Goal: Task Accomplishment & Management: Complete application form

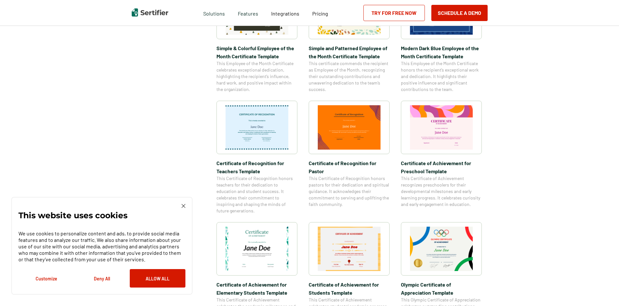
scroll to position [356, 0]
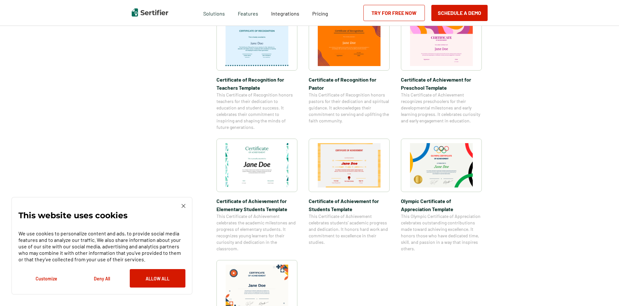
click at [263, 162] on img at bounding box center [256, 165] width 63 height 44
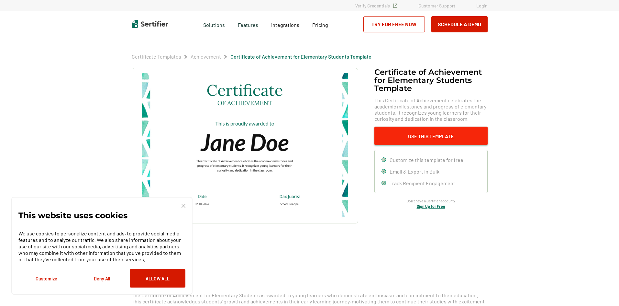
click at [426, 133] on button "Use This Template" at bounding box center [430, 135] width 113 height 18
click at [100, 280] on button "Deny All" at bounding box center [102, 278] width 56 height 18
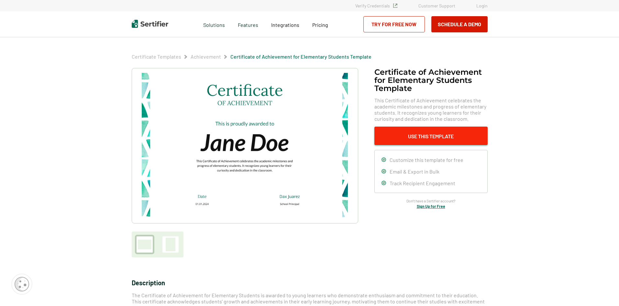
click at [438, 136] on button "Use This Template" at bounding box center [430, 135] width 113 height 18
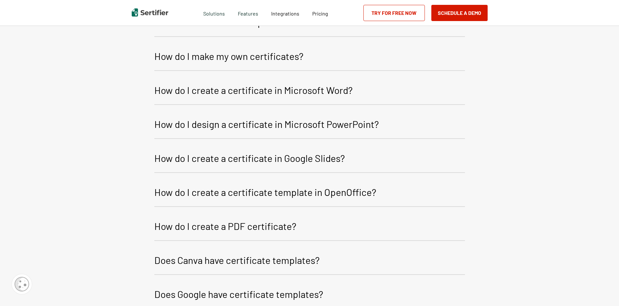
scroll to position [813, 0]
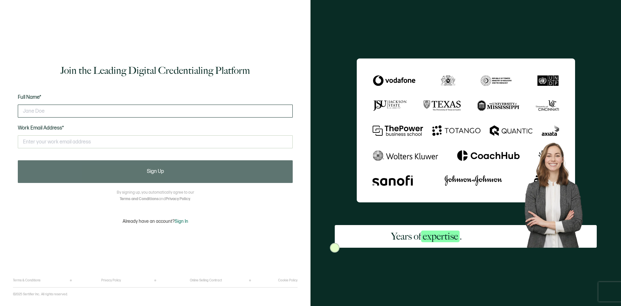
click at [161, 111] on input "text" at bounding box center [155, 110] width 275 height 13
type input "[PERSON_NAME]"
click at [95, 139] on input "text" at bounding box center [155, 141] width 275 height 13
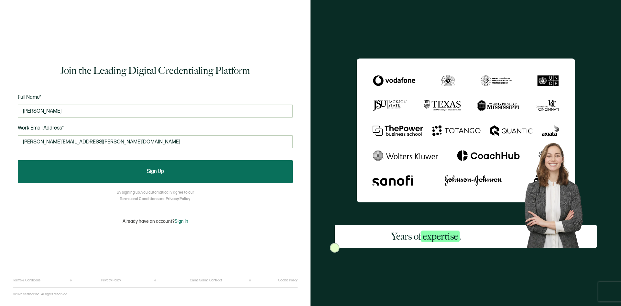
click at [167, 176] on button "Sign Up" at bounding box center [155, 171] width 275 height 23
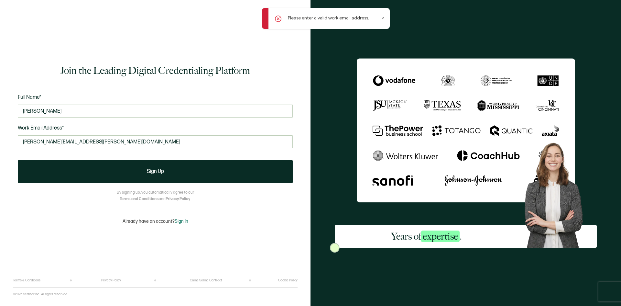
drag, startPoint x: 99, startPoint y: 145, endPoint x: 9, endPoint y: 141, distance: 89.4
click at [9, 141] on div "Join the Leading Digital Credentialing Platform Full Name* [PERSON_NAME] Work E…" at bounding box center [155, 153] width 311 height 306
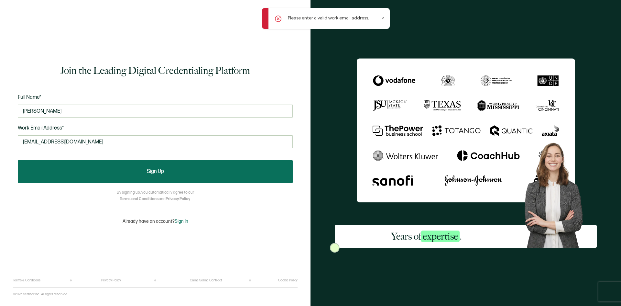
type input "[EMAIL_ADDRESS][DOMAIN_NAME]"
click at [153, 172] on span "Sign Up" at bounding box center [155, 171] width 17 height 5
